Goal: Find specific fact: Find contact information

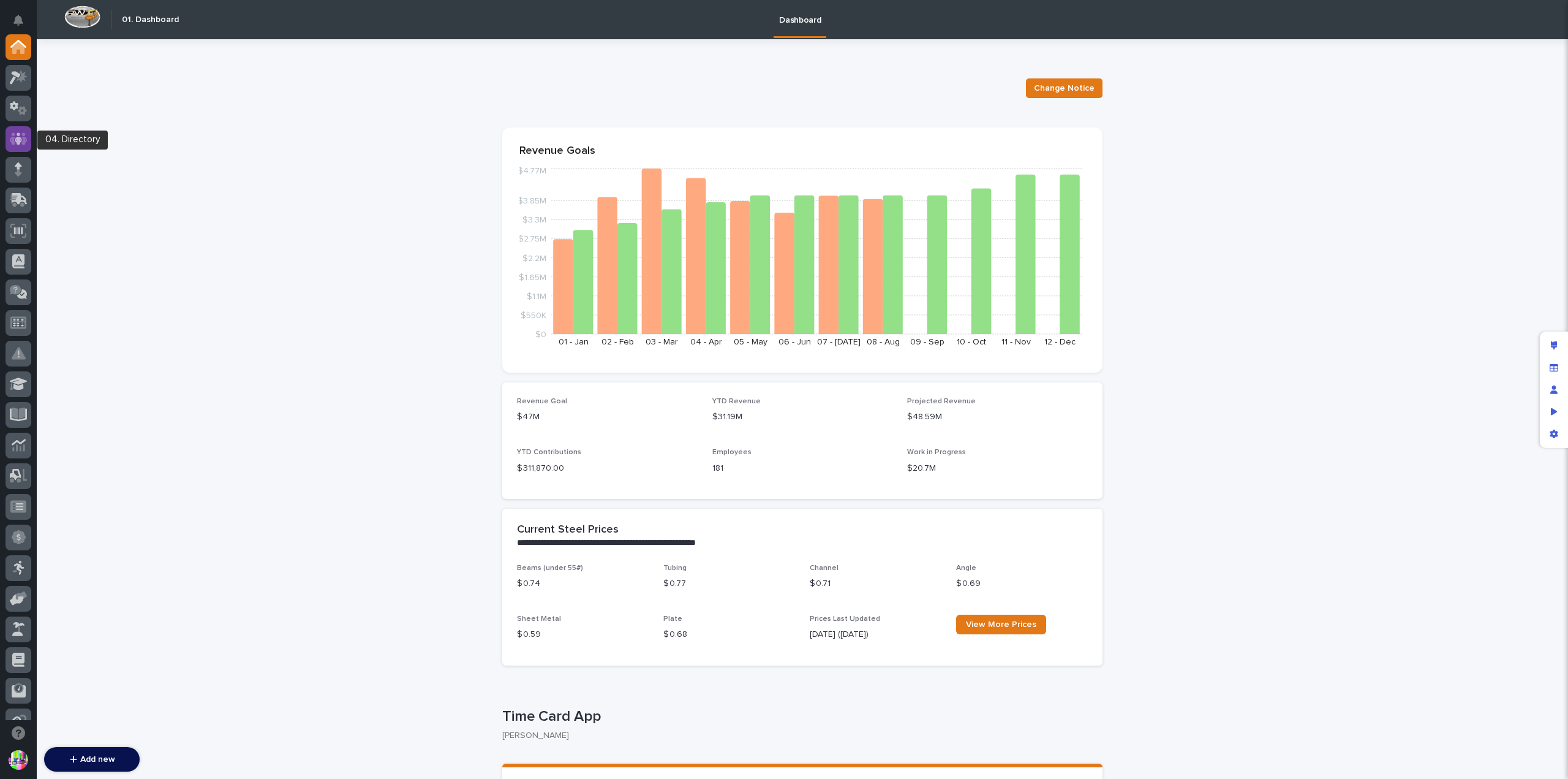
click at [19, 144] on icon at bounding box center [19, 139] width 18 height 14
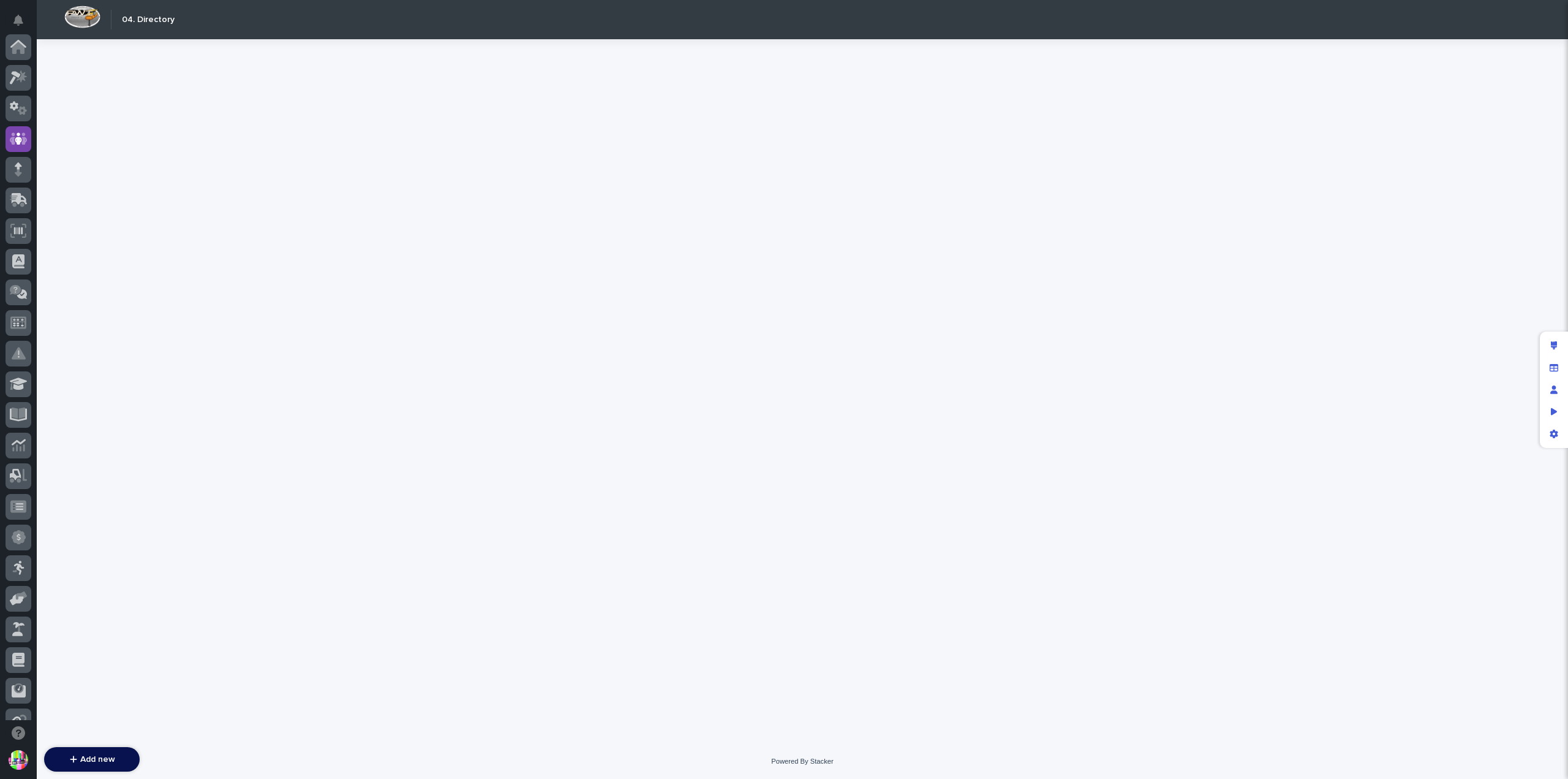
scroll to position [92, 0]
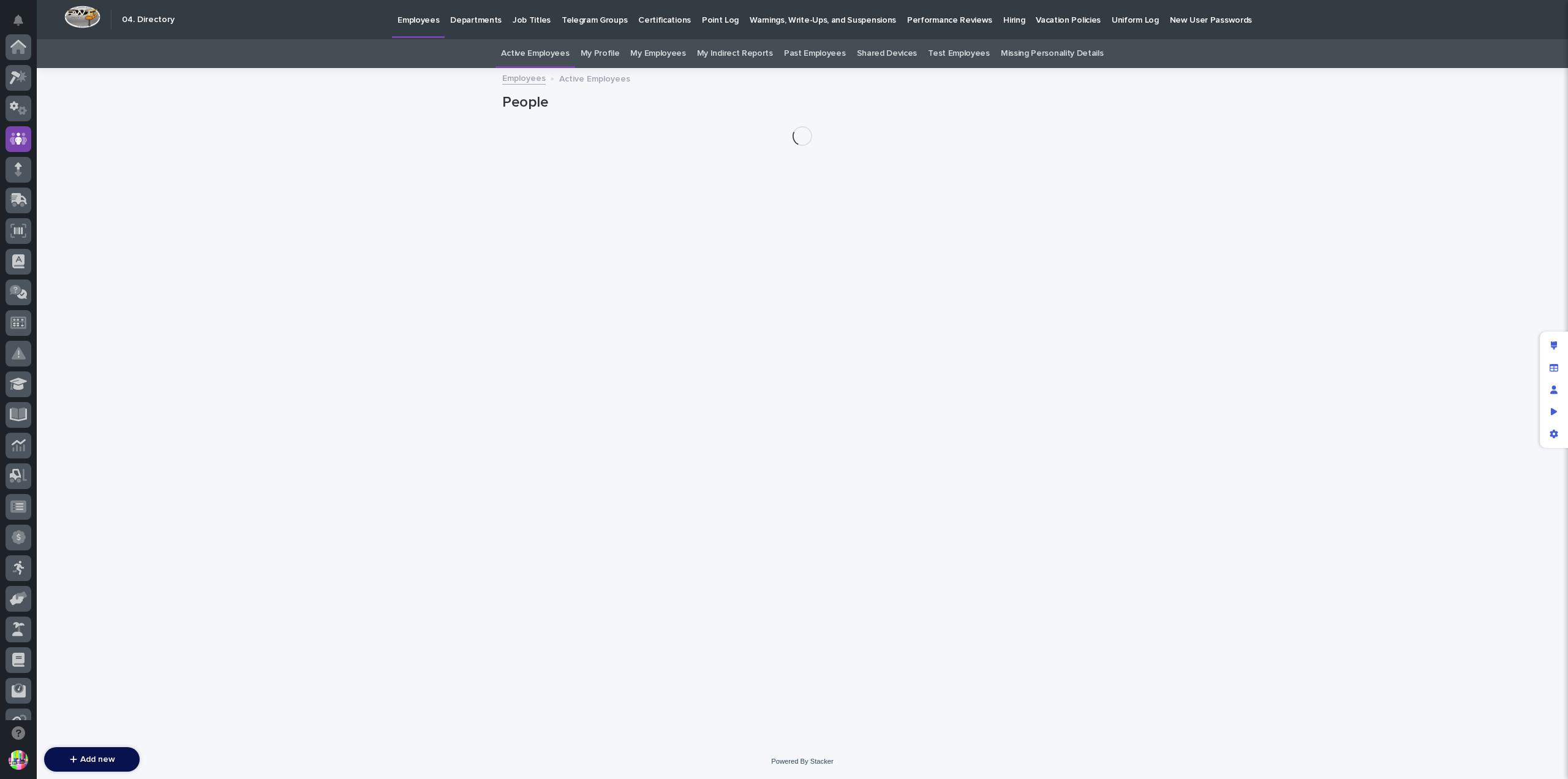
scroll to position [92, 0]
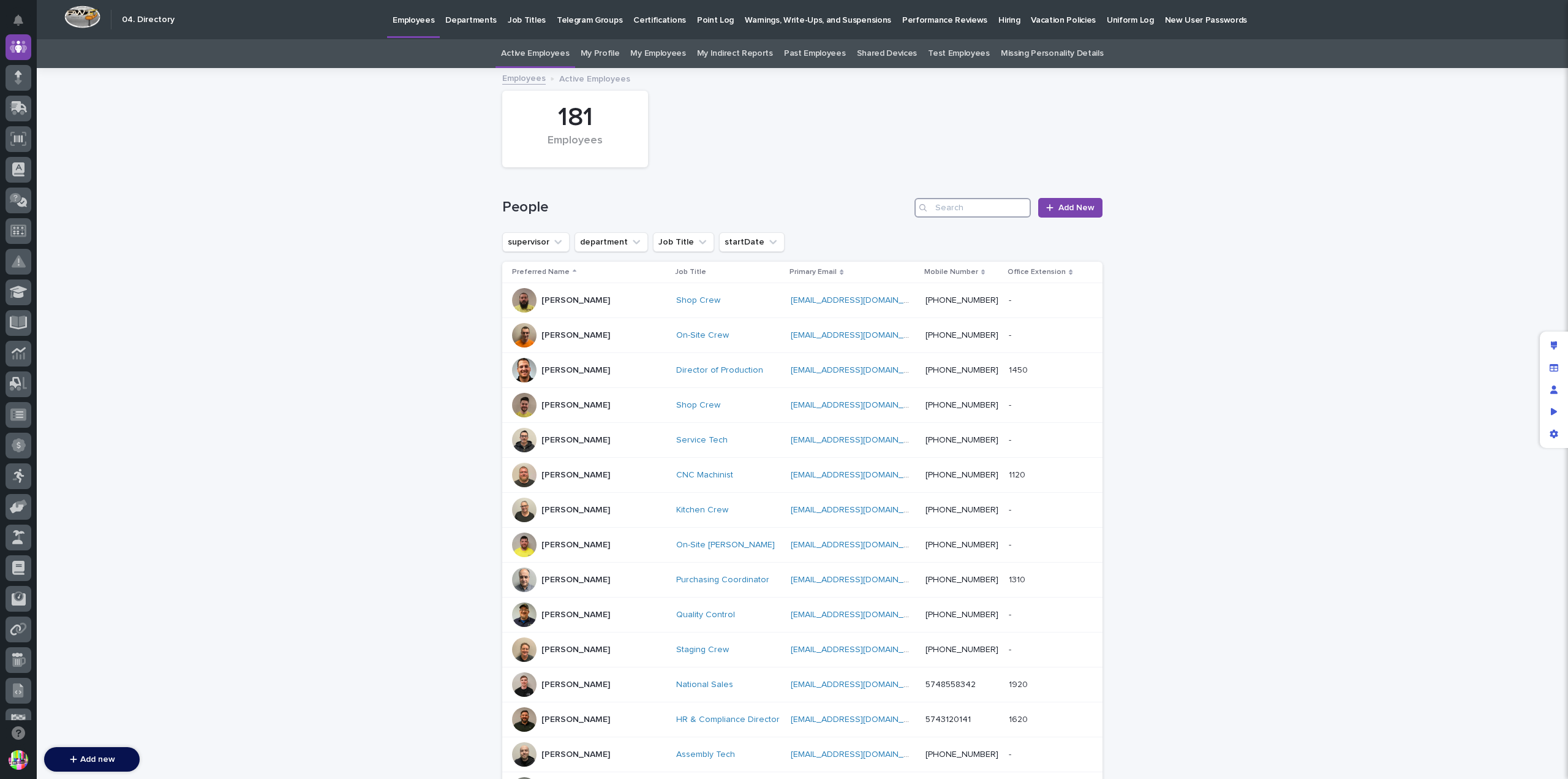
click at [956, 201] on input "Search" at bounding box center [972, 207] width 116 height 19
paste input "[PERSON_NAME]"
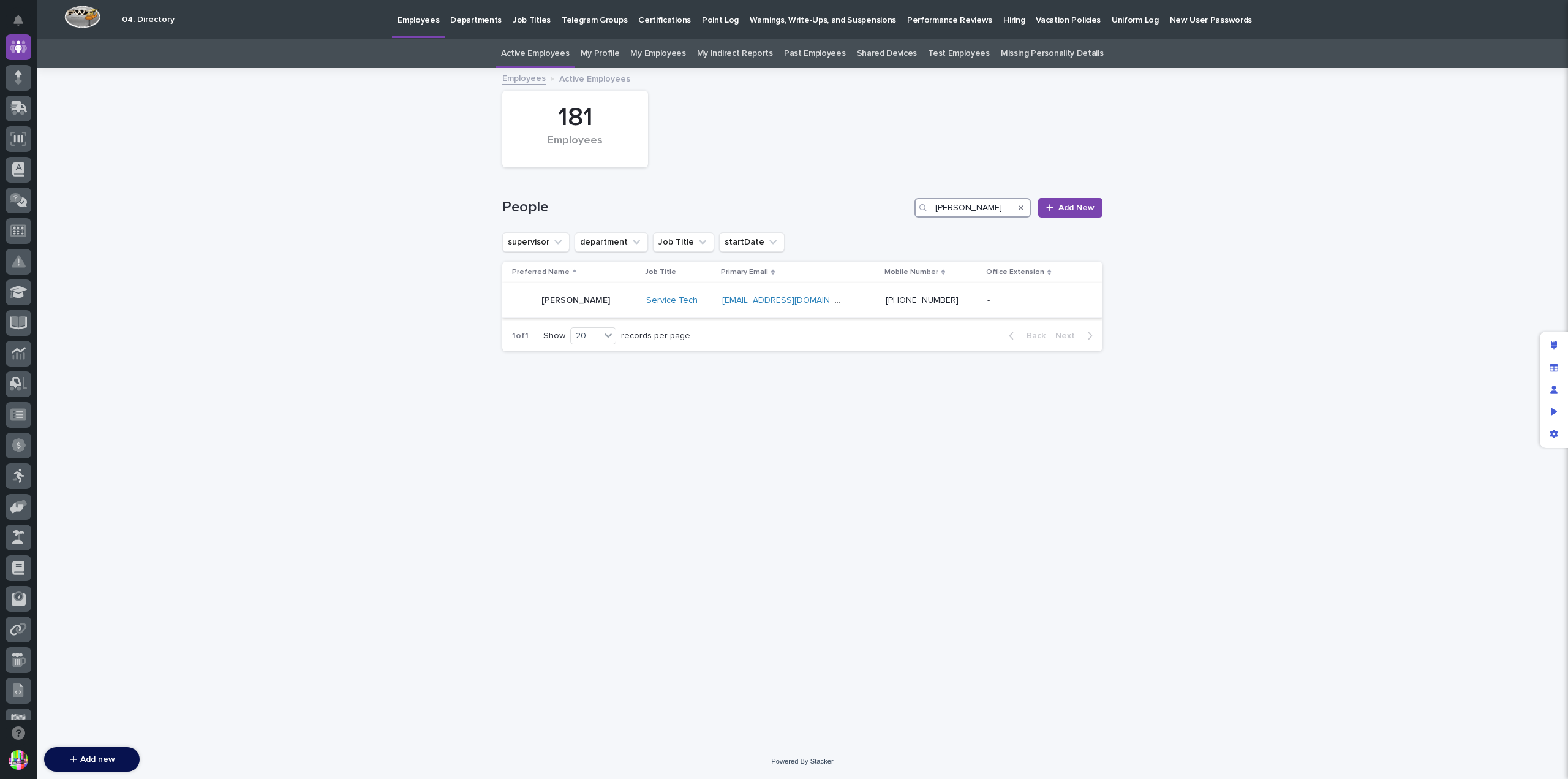
type input "[PERSON_NAME]"
click at [575, 296] on p "[PERSON_NAME]" at bounding box center [575, 301] width 68 height 11
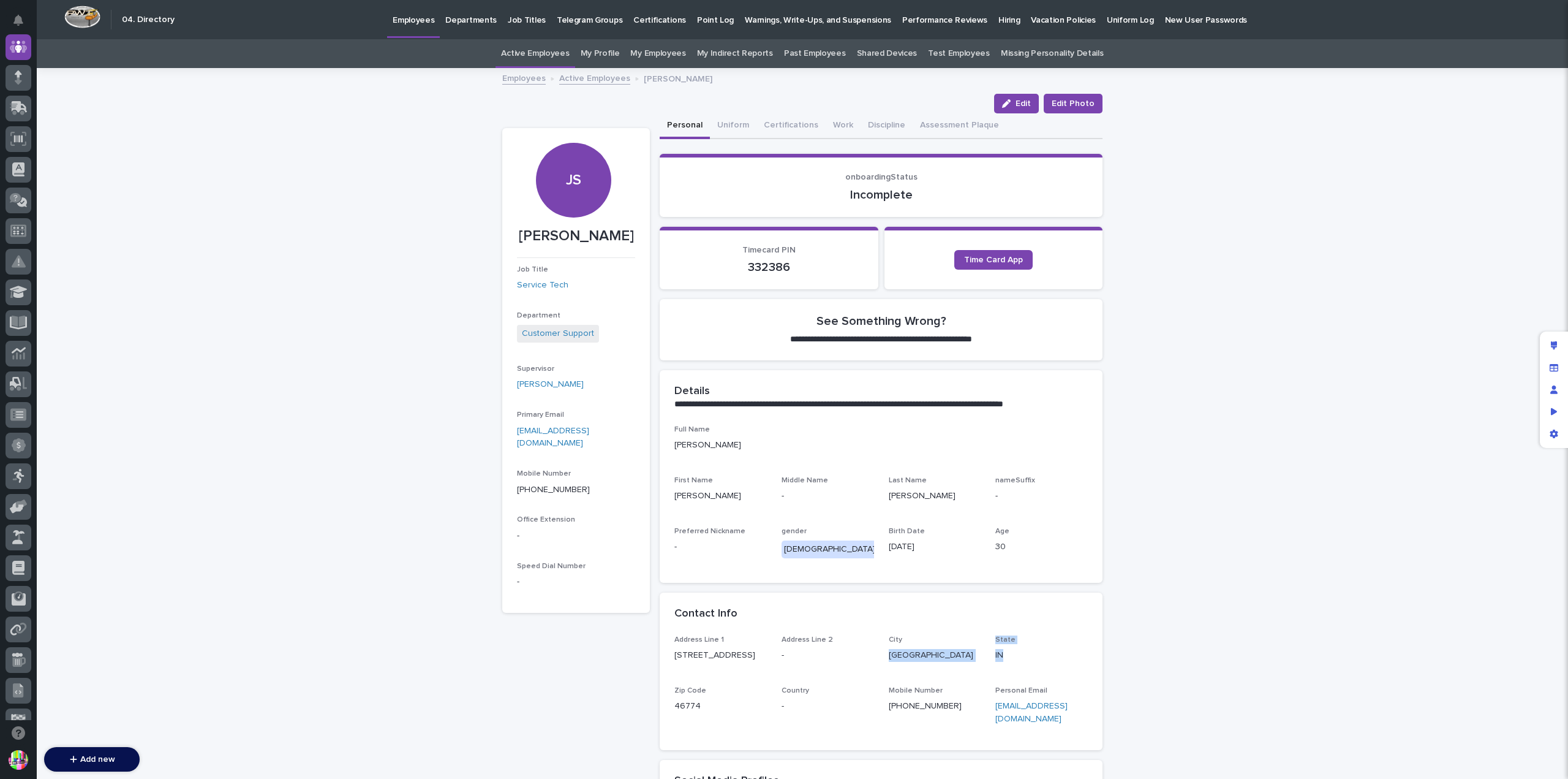
drag, startPoint x: 883, startPoint y: 652, endPoint x: 1001, endPoint y: 648, distance: 118.1
click at [1001, 648] on div "Address Line [GEOGRAPHIC_DATA][STREET_ADDRESS] Address Line [GEOGRAPHIC_DATA] […" at bounding box center [881, 685] width 413 height 100
